Goal: Task Accomplishment & Management: Use online tool/utility

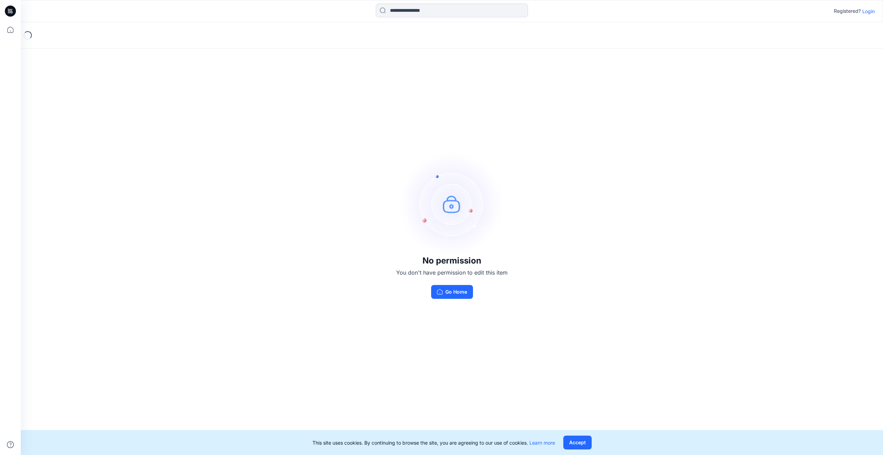
drag, startPoint x: 869, startPoint y: 14, endPoint x: 864, endPoint y: 14, distance: 5.5
click at [869, 14] on p "Login" at bounding box center [868, 11] width 12 height 7
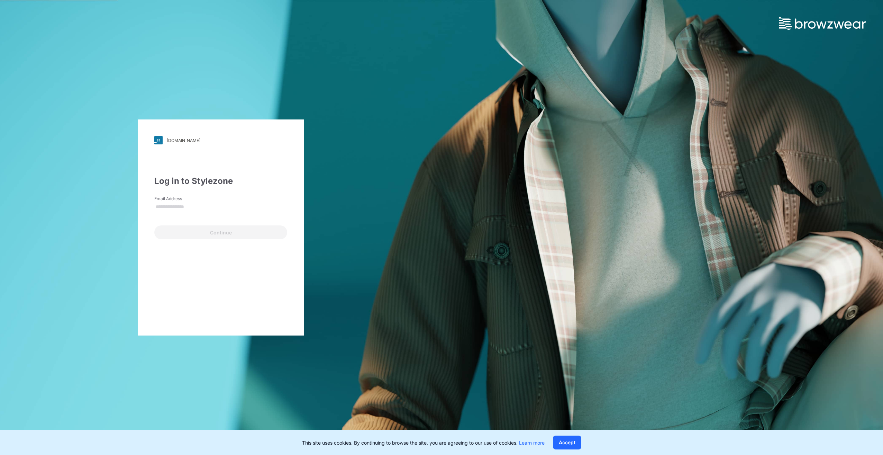
click at [173, 210] on input "Email Address" at bounding box center [220, 207] width 133 height 10
type input "**********"
click at [194, 208] on input "**********" at bounding box center [220, 207] width 133 height 10
click at [202, 204] on input "**********" at bounding box center [220, 207] width 133 height 10
drag, startPoint x: 222, startPoint y: 207, endPoint x: 136, endPoint y: 206, distance: 86.9
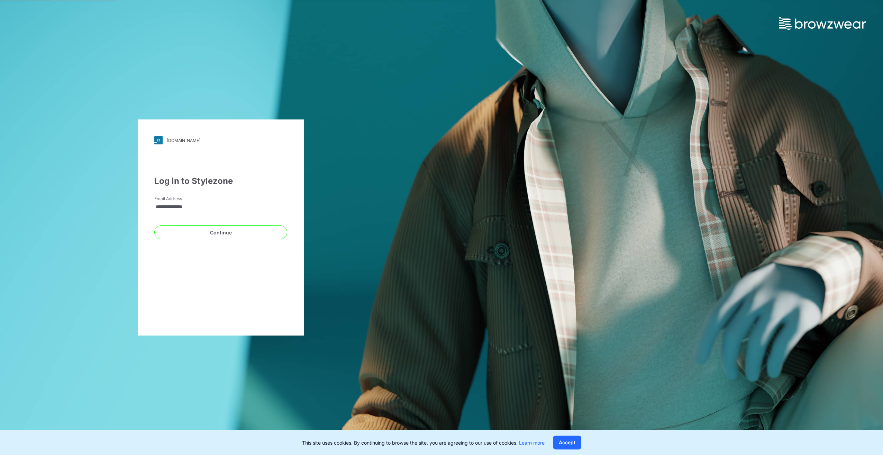
click at [146, 205] on div "**********" at bounding box center [221, 227] width 166 height 216
click at [170, 205] on input "Email Address" at bounding box center [220, 207] width 133 height 10
click at [161, 205] on input "Email Address" at bounding box center [220, 207] width 133 height 10
click at [180, 207] on input "Email Address" at bounding box center [220, 207] width 133 height 10
type input "**********"
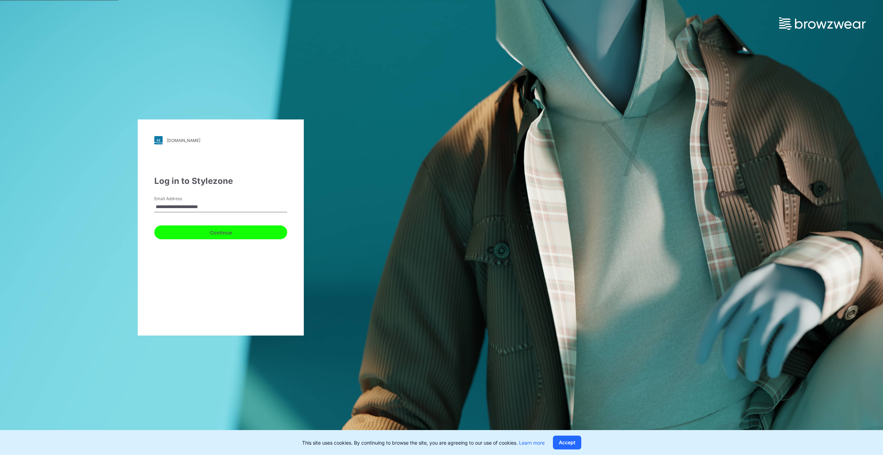
click at [243, 234] on button "Continue" at bounding box center [220, 232] width 133 height 14
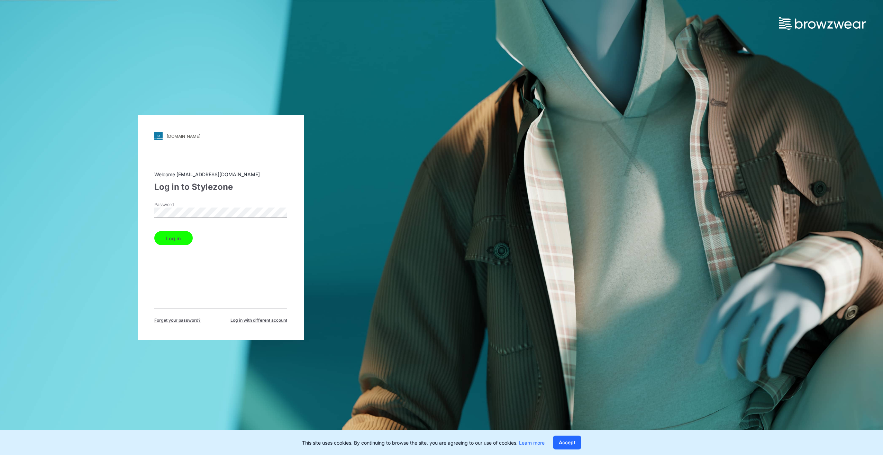
click at [174, 240] on button "Log in" at bounding box center [173, 238] width 38 height 14
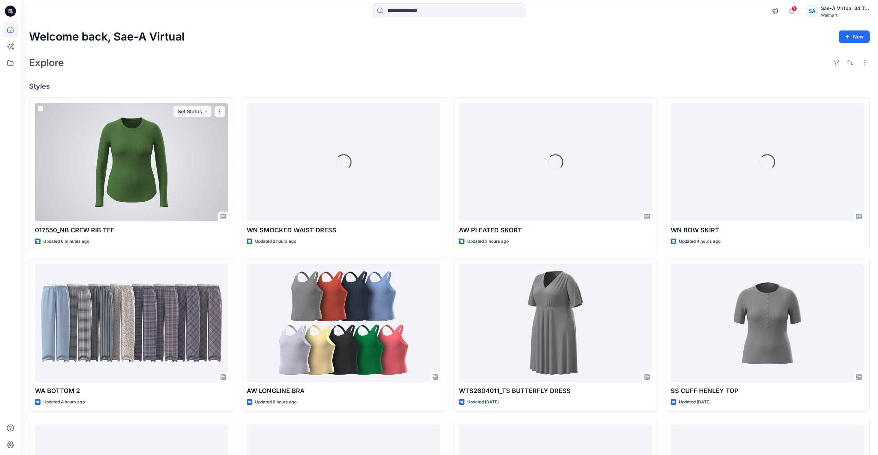
click at [141, 171] on div at bounding box center [131, 162] width 193 height 118
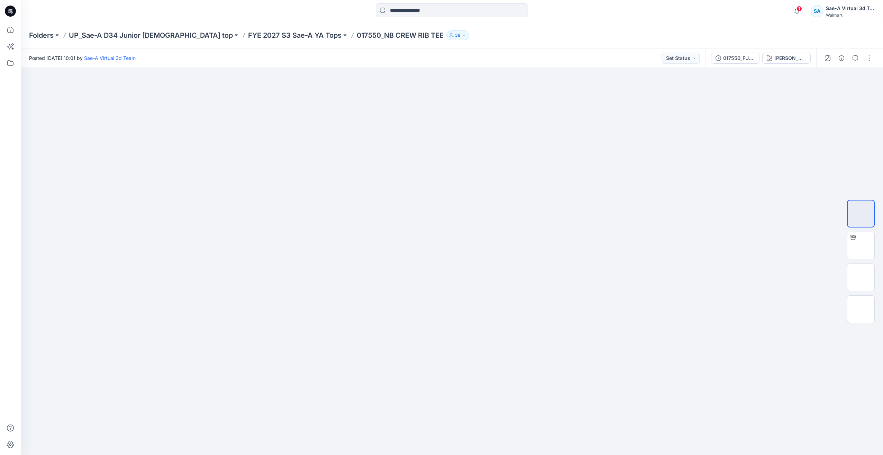
click at [799, 8] on span "1" at bounding box center [800, 9] width 6 height 6
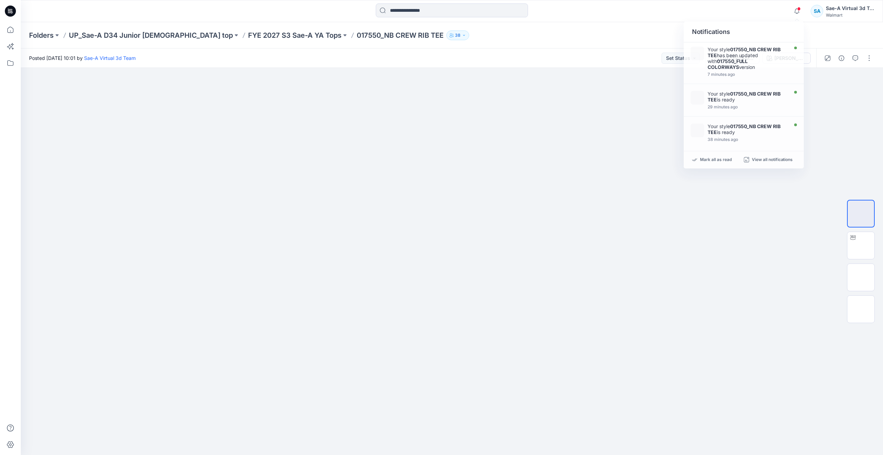
click at [816, 28] on div "Folders UP_Sae-A D34 Junior ladies top FYE 2027 S3 Sae-A YA Tops 017550_NB CREW…" at bounding box center [452, 35] width 862 height 26
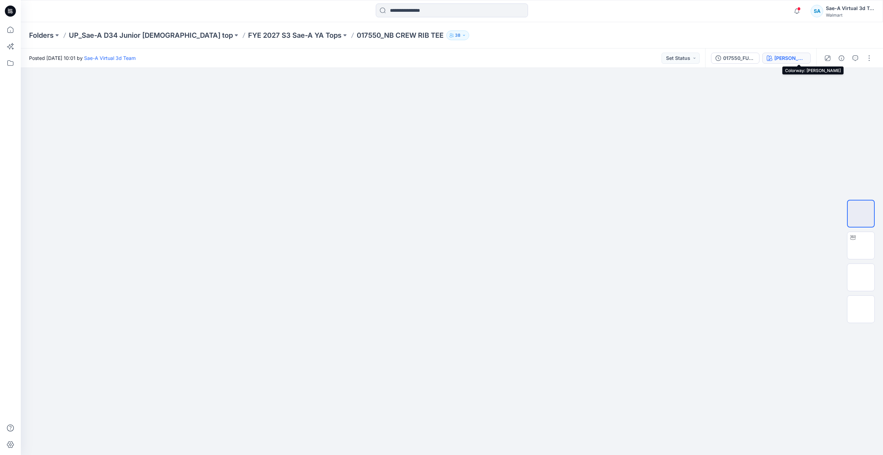
click at [799, 59] on div "[PERSON_NAME]" at bounding box center [790, 58] width 32 height 8
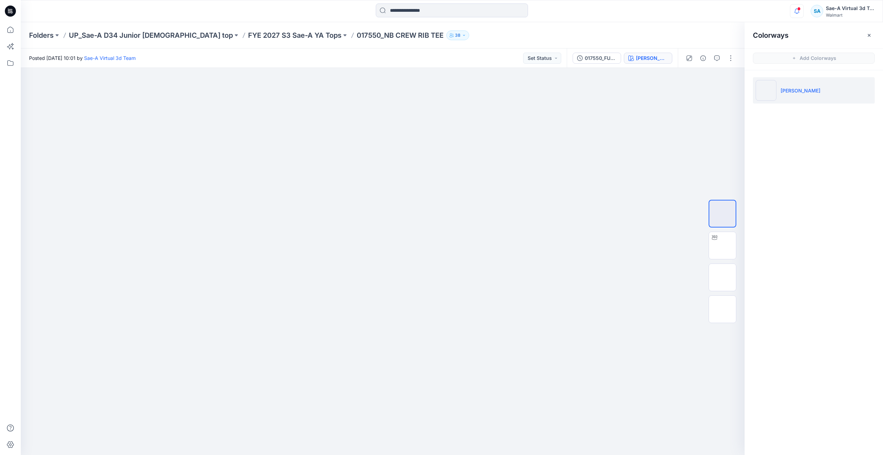
click at [797, 13] on icon "button" at bounding box center [797, 13] width 2 height 1
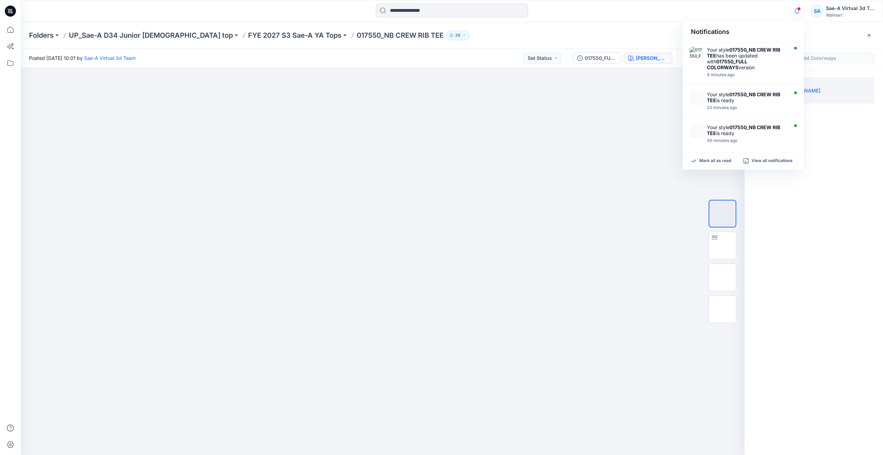
click at [4, 13] on div at bounding box center [10, 11] width 22 height 22
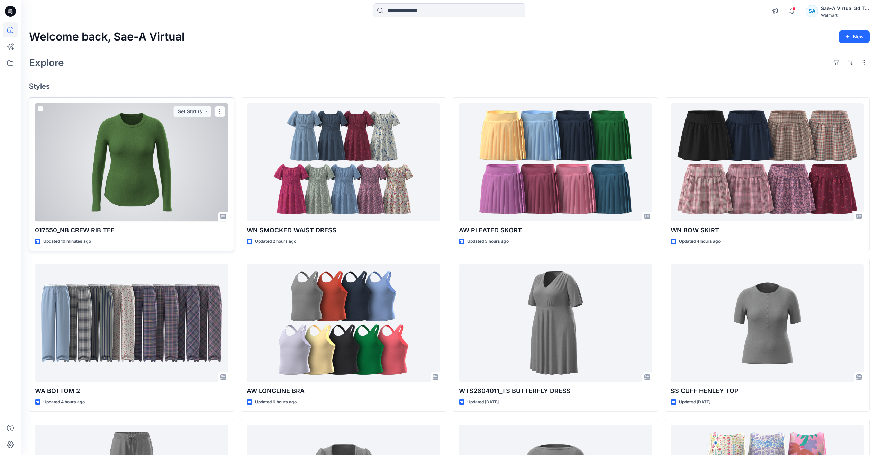
click at [158, 157] on div at bounding box center [131, 162] width 193 height 118
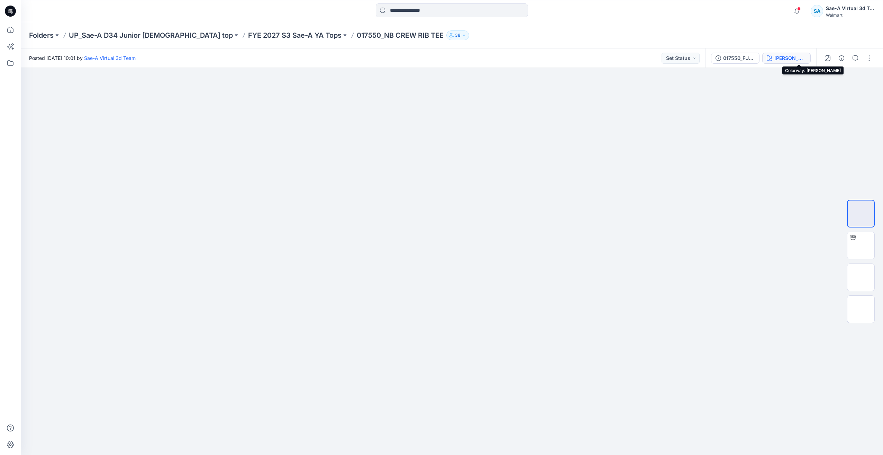
click at [802, 58] on div "[PERSON_NAME]" at bounding box center [790, 58] width 32 height 8
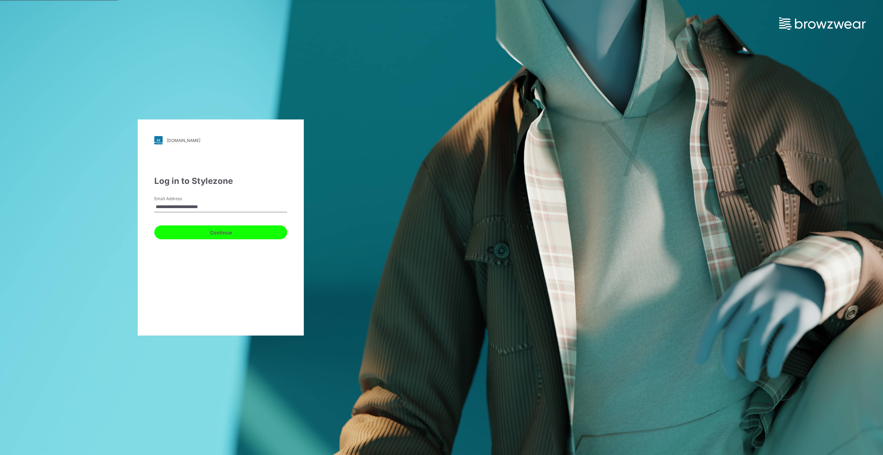
click at [219, 231] on button "Continue" at bounding box center [220, 232] width 133 height 14
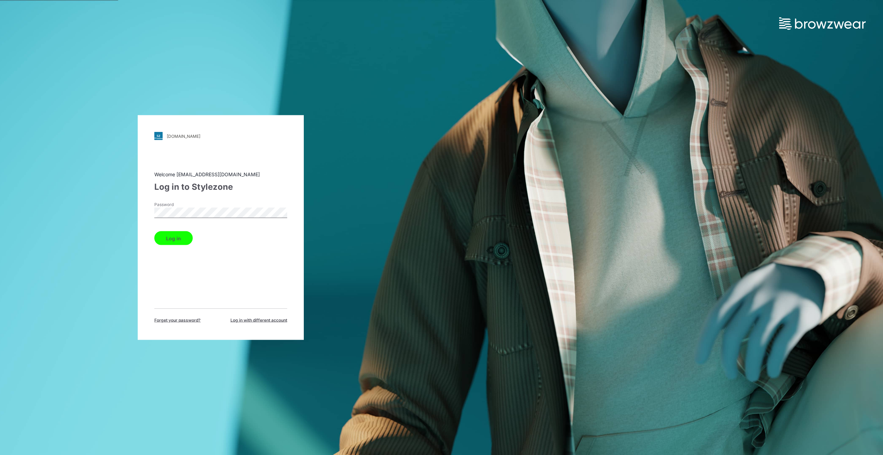
click at [154, 231] on button "Log in" at bounding box center [173, 238] width 38 height 14
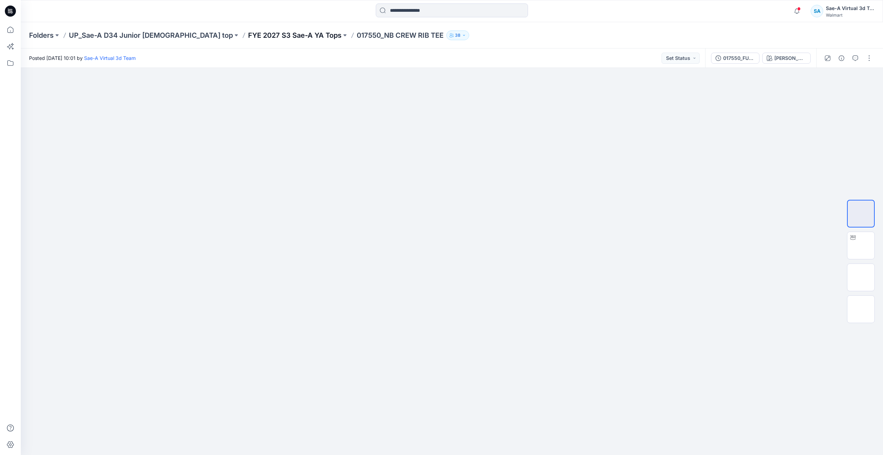
click at [249, 31] on p "FYE 2027 S3 Sae-A YA Tops" at bounding box center [294, 35] width 93 height 10
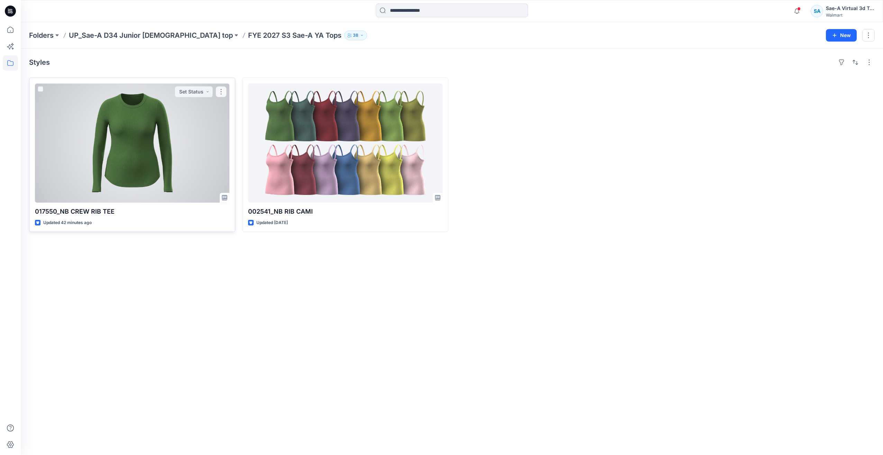
click at [142, 123] on div at bounding box center [132, 142] width 194 height 119
